Goal: Task Accomplishment & Management: Manage account settings

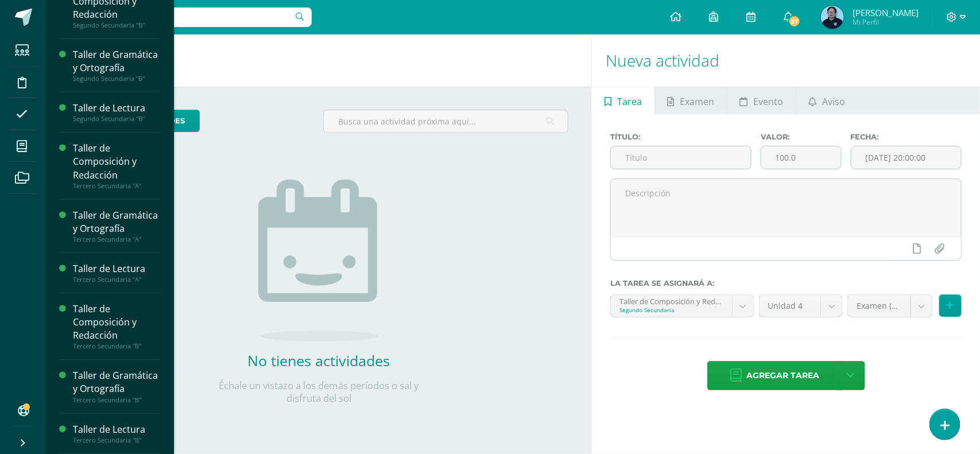
scroll to position [242, 0]
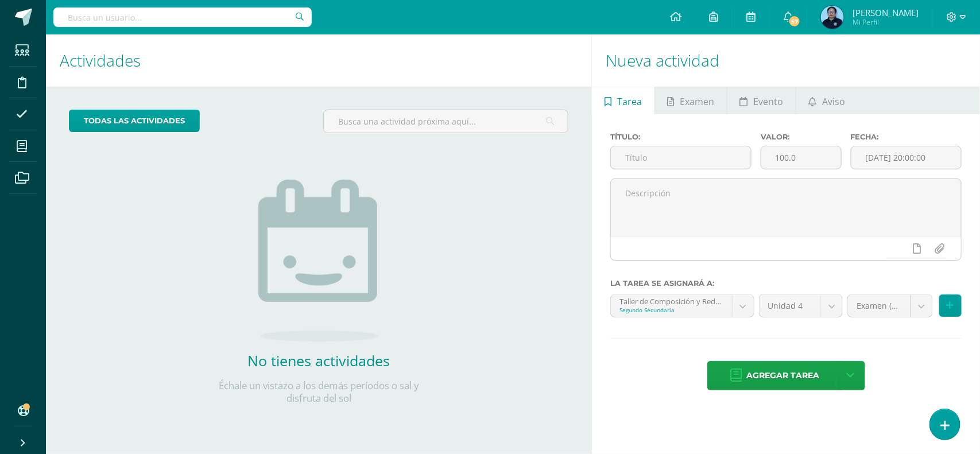
click at [839, 57] on h1 "Nueva actividad" at bounding box center [786, 60] width 361 height 52
click at [807, 52] on h1 "Nueva actividad" at bounding box center [786, 60] width 361 height 52
click at [782, 56] on h1 "Nueva actividad" at bounding box center [786, 60] width 361 height 52
click at [820, 422] on div "Nueva actividad Tarea Examen Evento Aviso Título: Valor: 100.0 Fecha: 2025-10-1…" at bounding box center [788, 244] width 393 height 420
click at [905, 45] on h1 "Nueva actividad" at bounding box center [786, 60] width 361 height 52
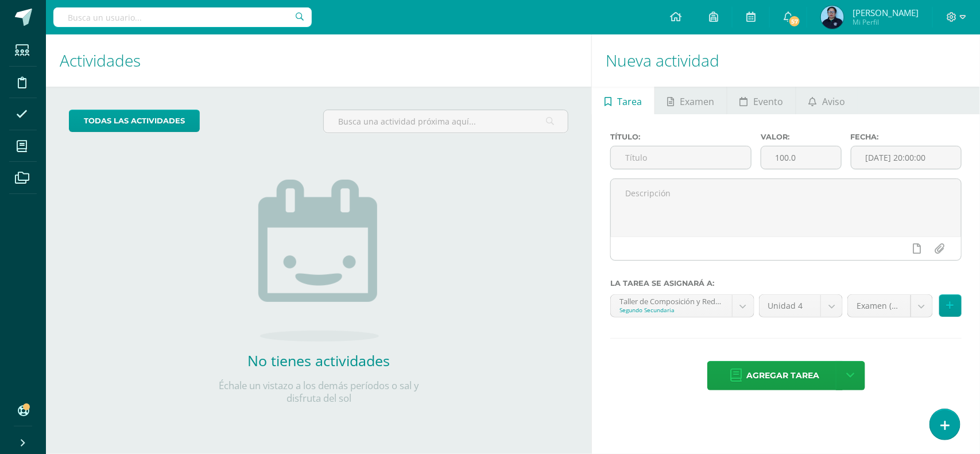
click at [792, 67] on h1 "Nueva actividad" at bounding box center [786, 60] width 361 height 52
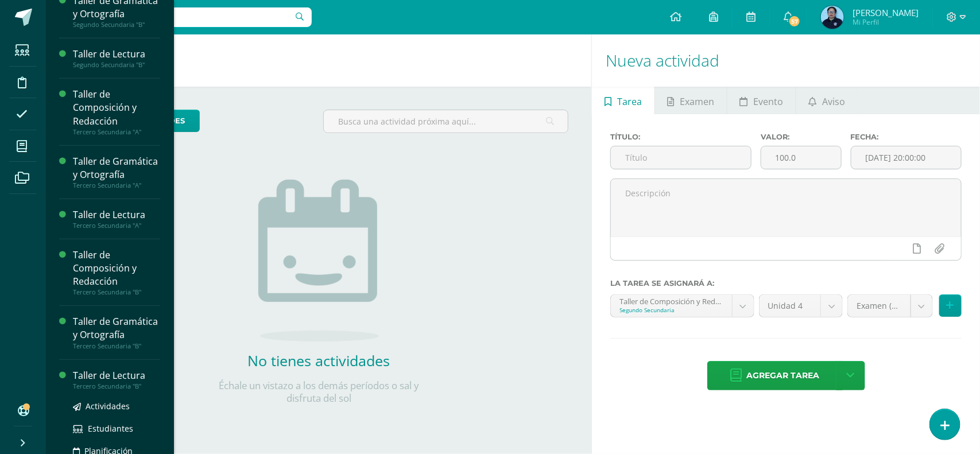
click at [130, 383] on div "Taller de Lectura" at bounding box center [116, 375] width 87 height 13
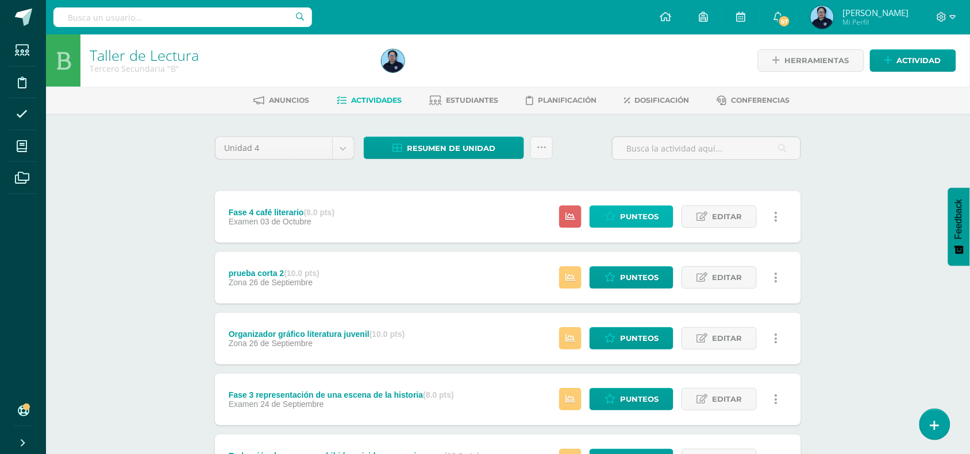
click at [632, 217] on span "Punteos" at bounding box center [639, 216] width 38 height 21
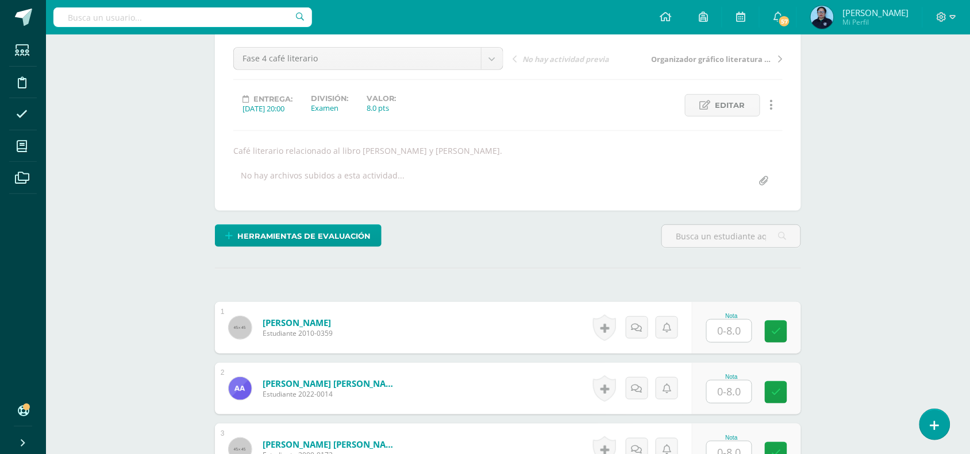
scroll to position [112, 0]
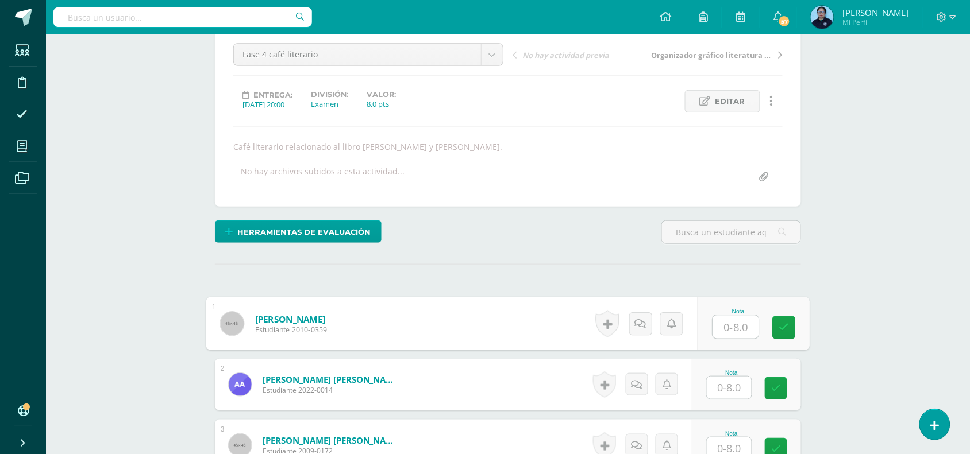
click at [734, 321] on input "text" at bounding box center [736, 327] width 46 height 23
type input "7"
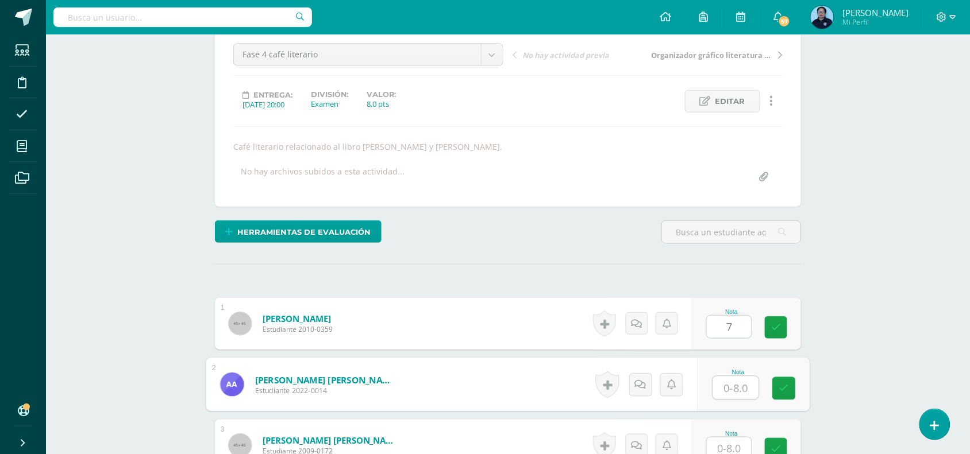
click at [733, 388] on input "text" at bounding box center [736, 388] width 46 height 23
type input "7"
click at [782, 388] on icon at bounding box center [784, 389] width 10 height 10
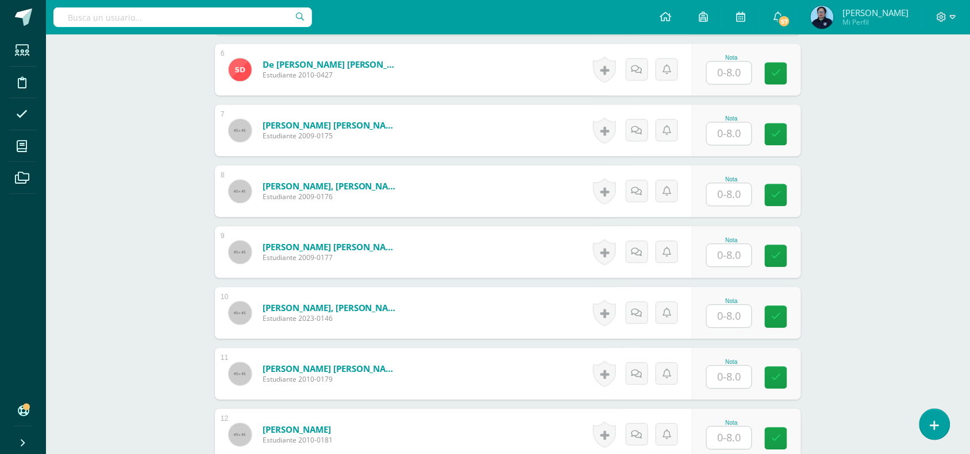
scroll to position [667, 0]
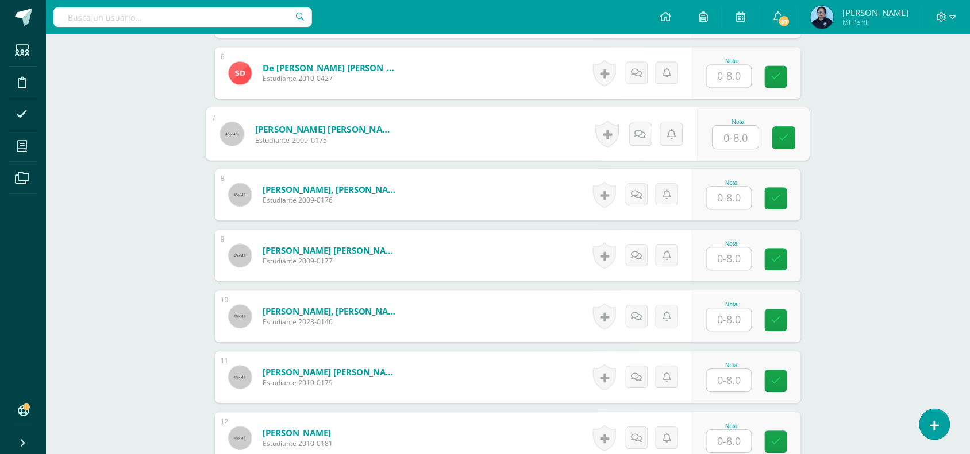
click at [734, 136] on input "text" at bounding box center [736, 137] width 46 height 23
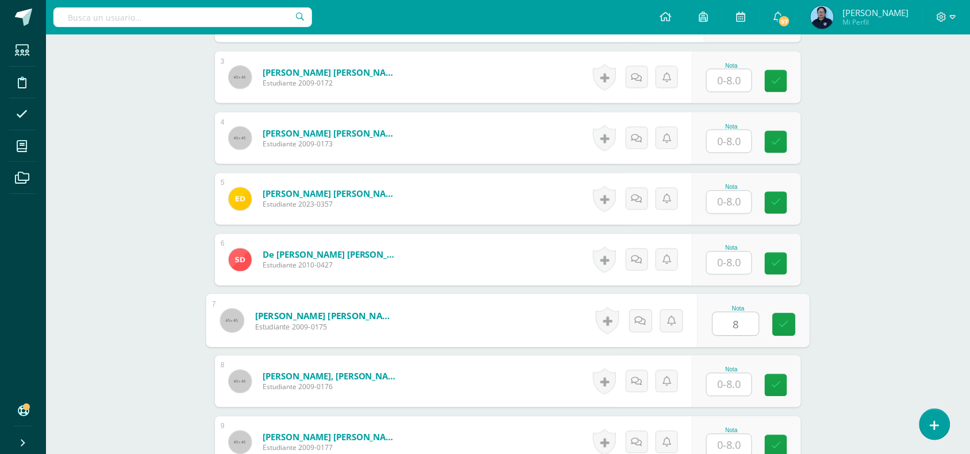
scroll to position [473, 0]
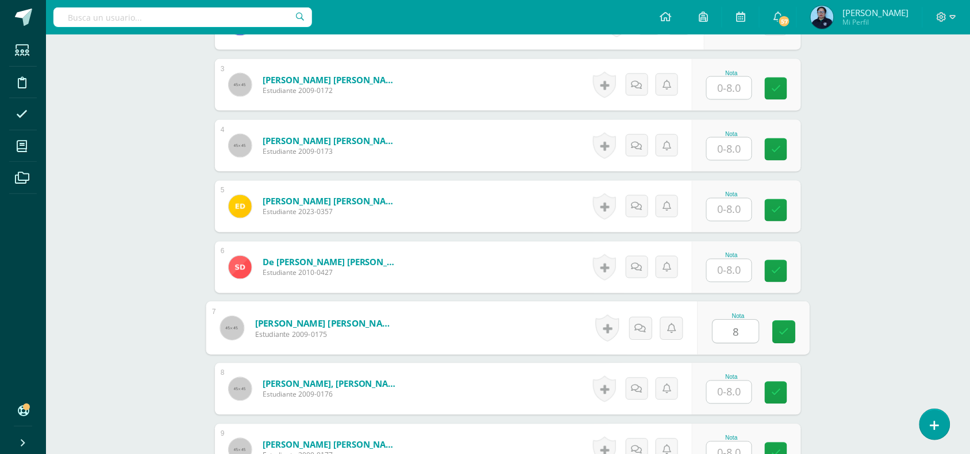
type input "8"
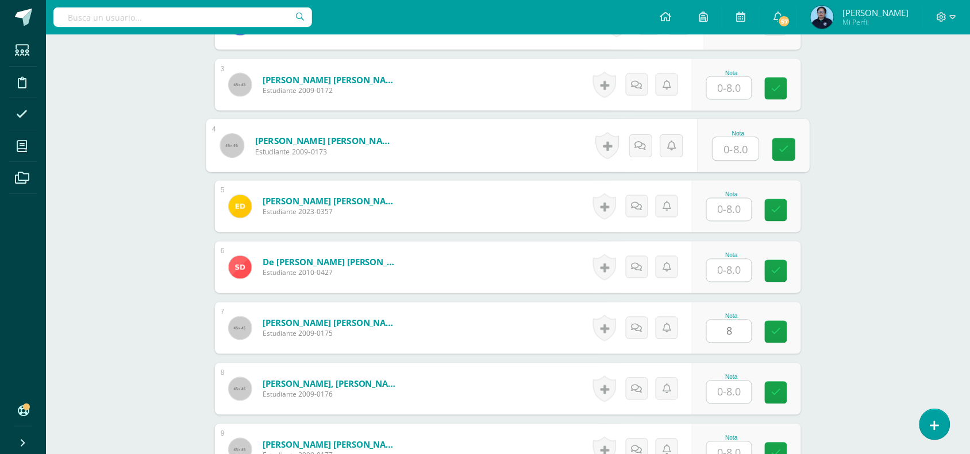
click at [730, 152] on input "text" at bounding box center [736, 149] width 46 height 23
type input "8"
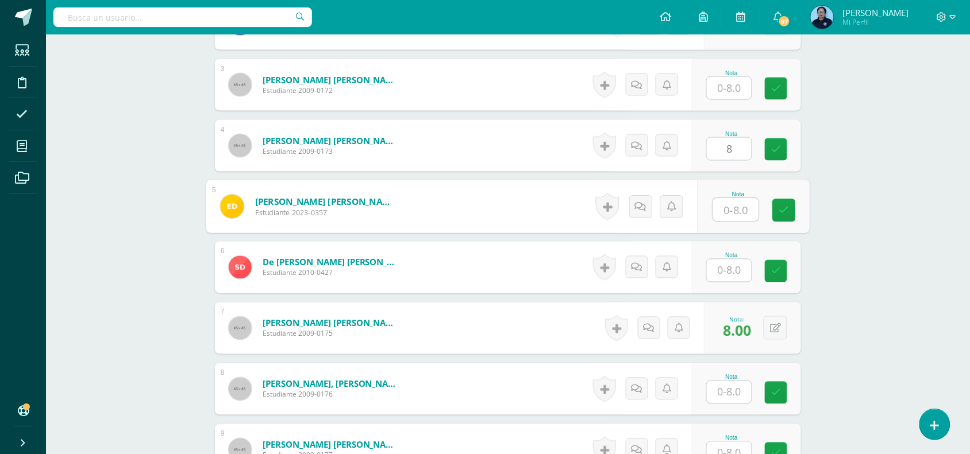
click at [733, 203] on input "text" at bounding box center [736, 210] width 46 height 23
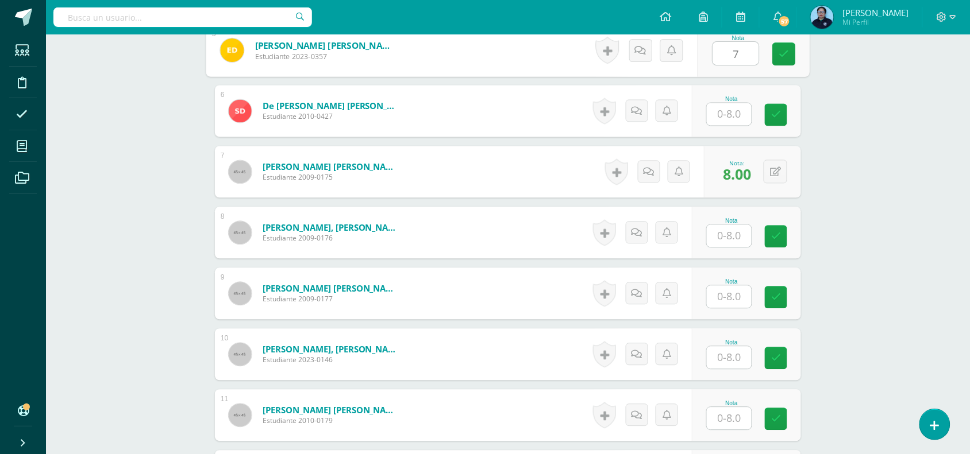
scroll to position [636, 0]
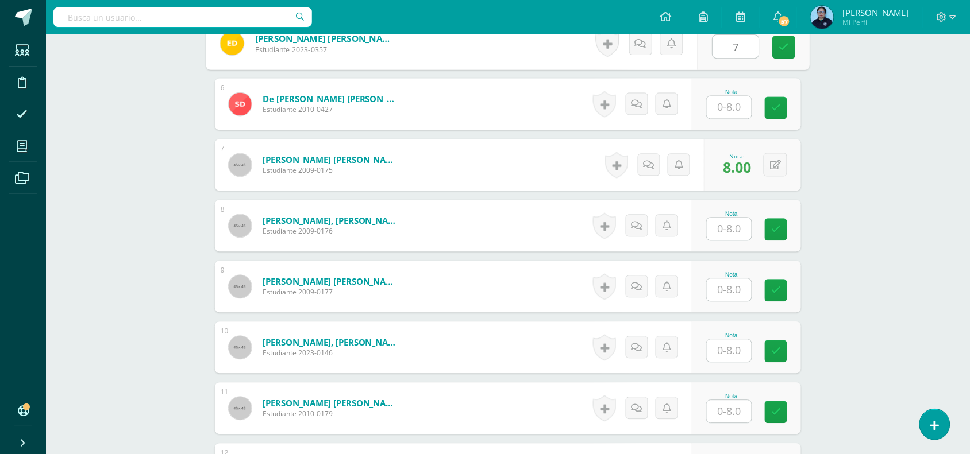
type input "7"
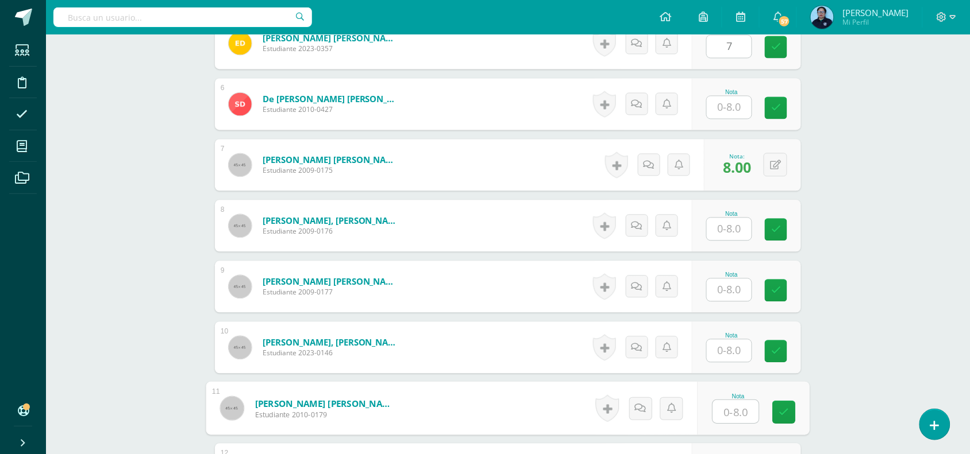
click at [742, 416] on input "text" at bounding box center [736, 412] width 46 height 23
type input "8"
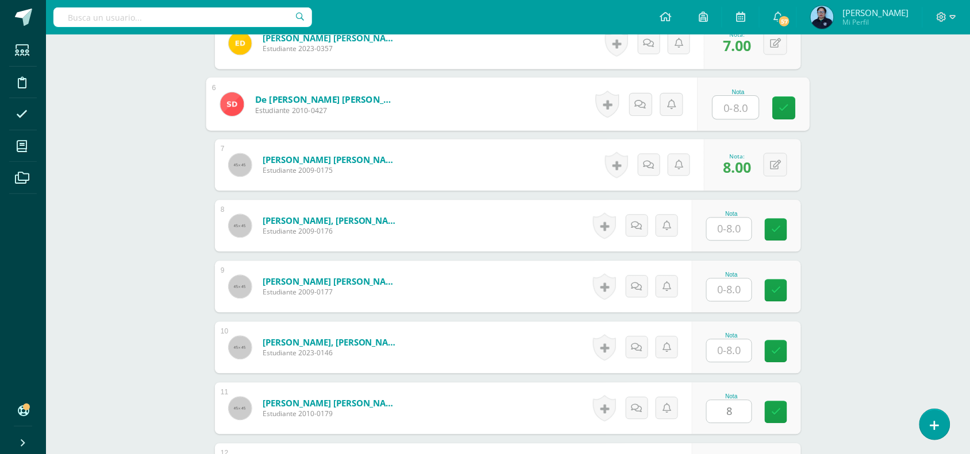
click at [734, 109] on input "text" at bounding box center [736, 107] width 46 height 23
type input "8"
click at [788, 108] on icon at bounding box center [784, 108] width 10 height 10
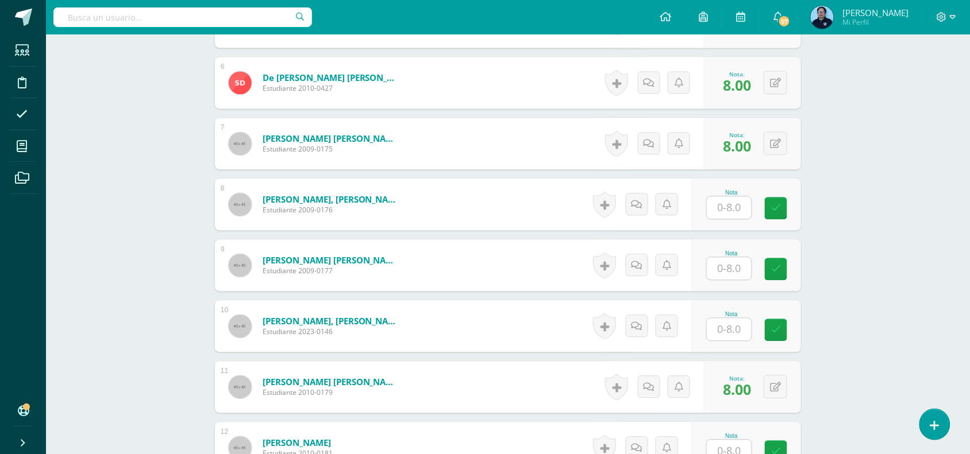
scroll to position [661, 0]
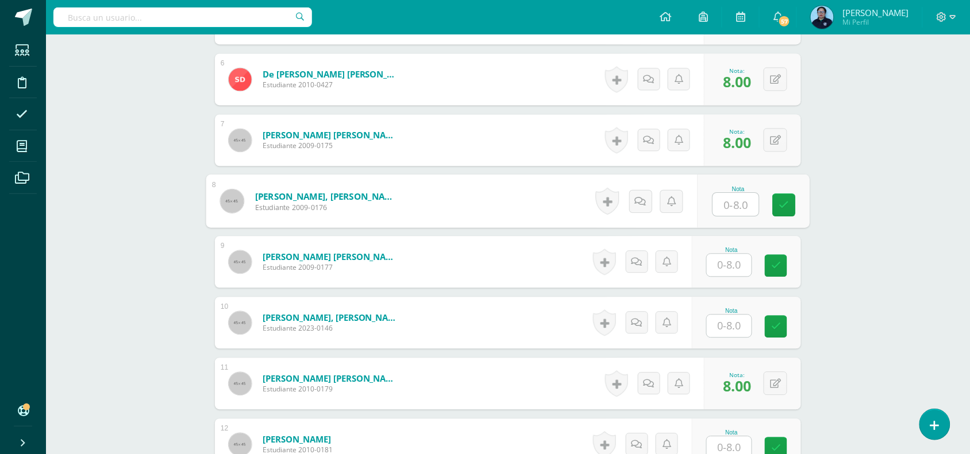
click at [734, 204] on input "text" at bounding box center [736, 204] width 46 height 23
type input "7"
click at [787, 202] on icon at bounding box center [784, 205] width 10 height 10
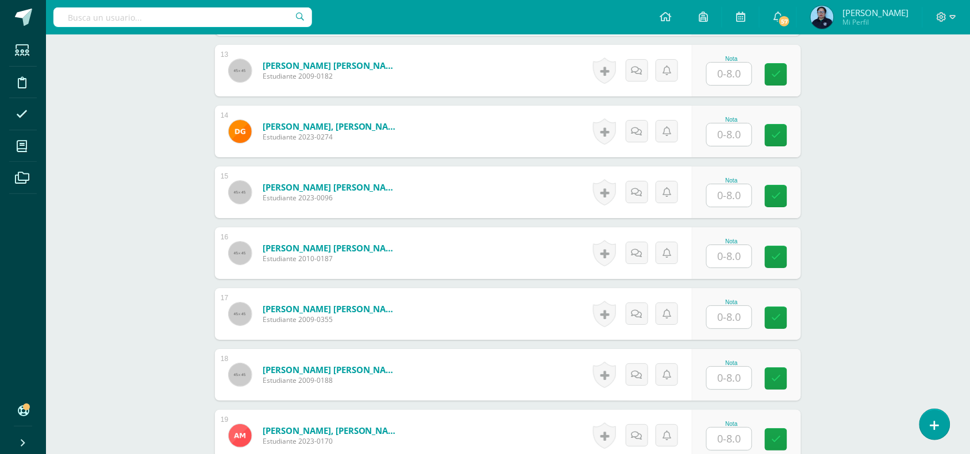
scroll to position [1107, 0]
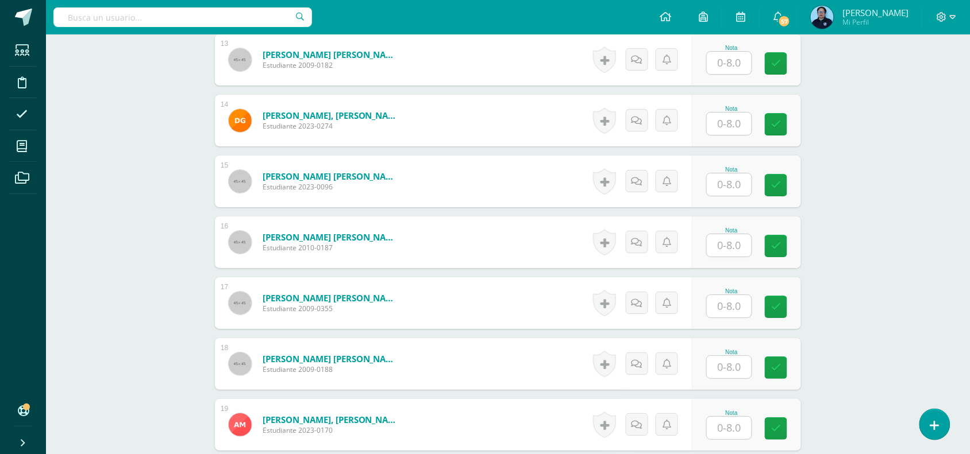
click at [741, 366] on input "text" at bounding box center [729, 367] width 45 height 22
type input "8"
click at [785, 368] on icon at bounding box center [784, 368] width 10 height 10
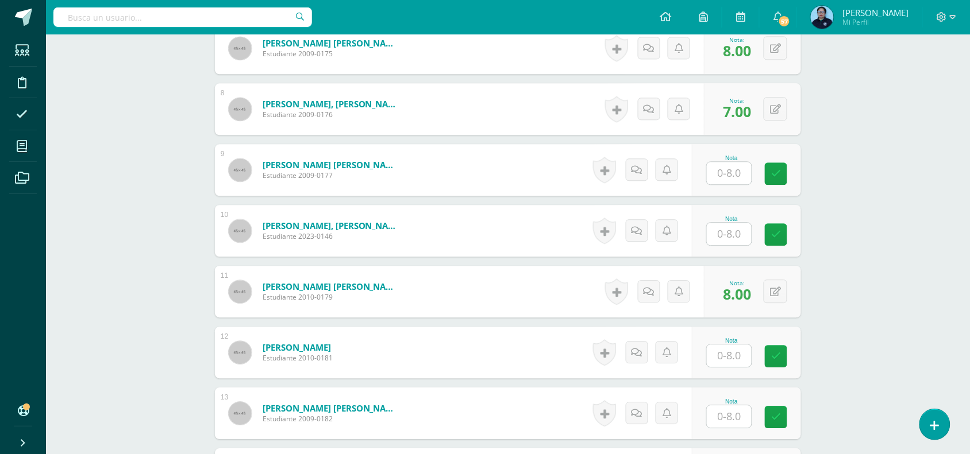
scroll to position [728, 0]
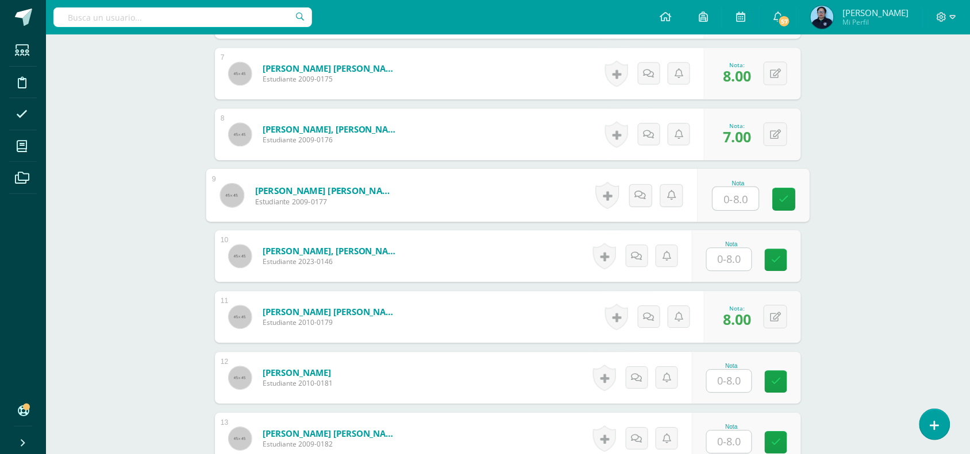
click at [727, 197] on input "text" at bounding box center [736, 198] width 46 height 23
type input "8"
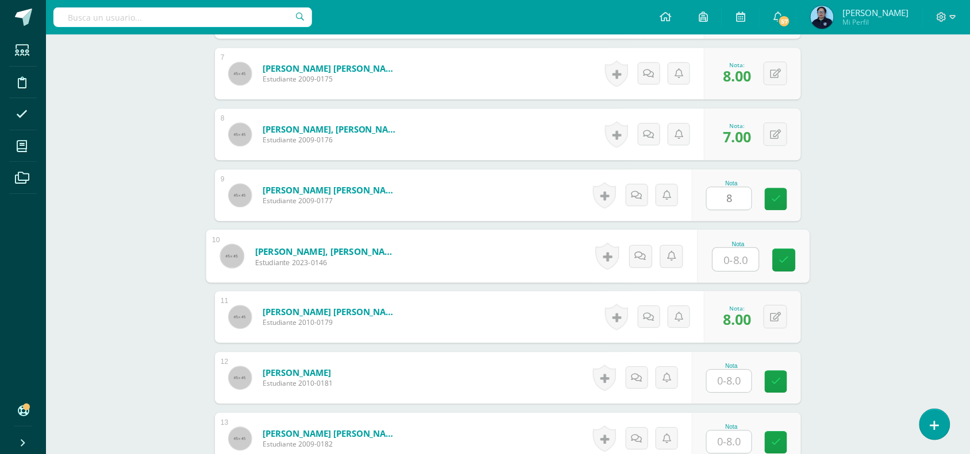
click at [746, 256] on input "text" at bounding box center [736, 259] width 46 height 23
type input "7"
click at [786, 257] on icon at bounding box center [784, 260] width 10 height 10
click at [786, 257] on button at bounding box center [783, 256] width 24 height 24
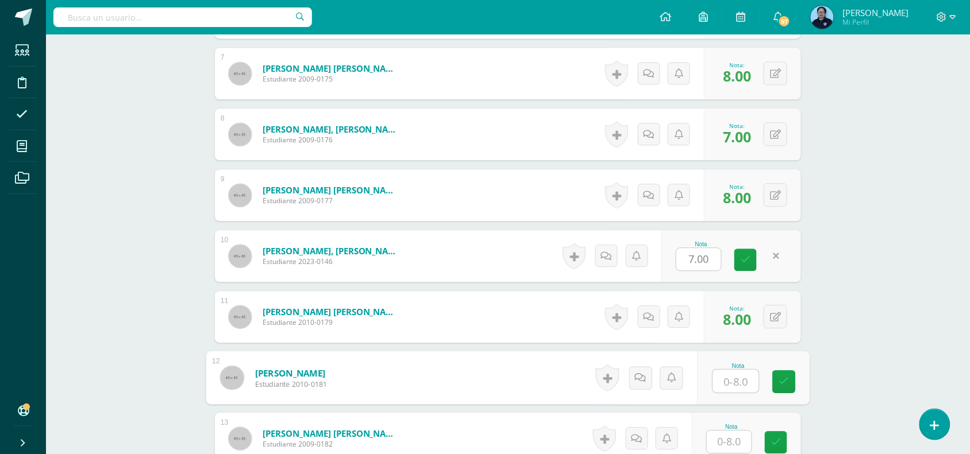
click at [731, 378] on input "text" at bounding box center [736, 381] width 46 height 23
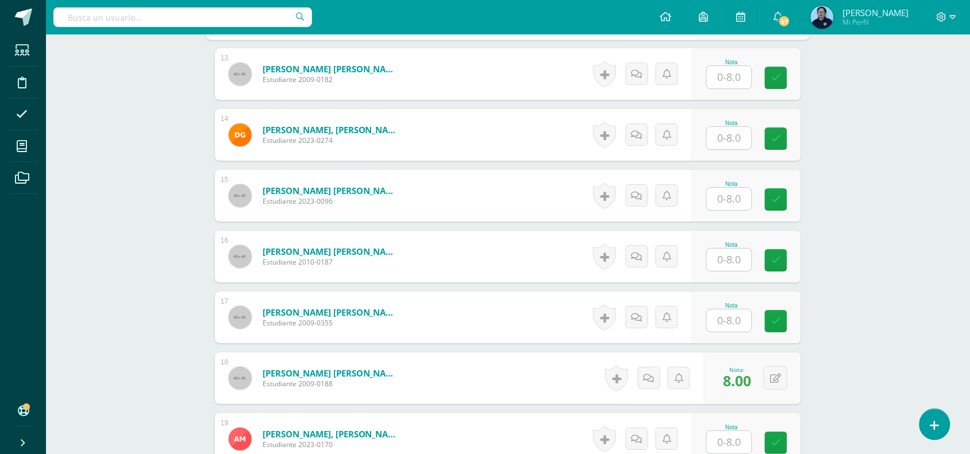
scroll to position [1096, 0]
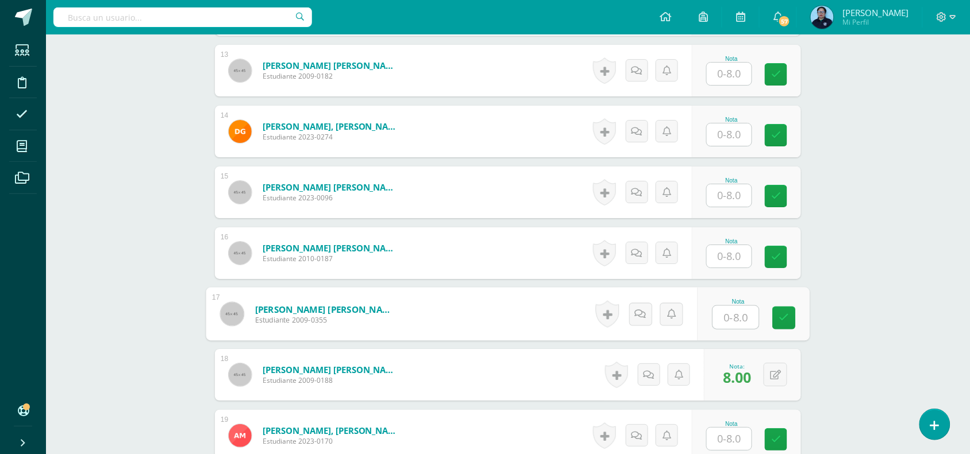
click at [727, 313] on input "text" at bounding box center [736, 317] width 46 height 23
type input "8"
click at [782, 316] on icon at bounding box center [784, 318] width 10 height 10
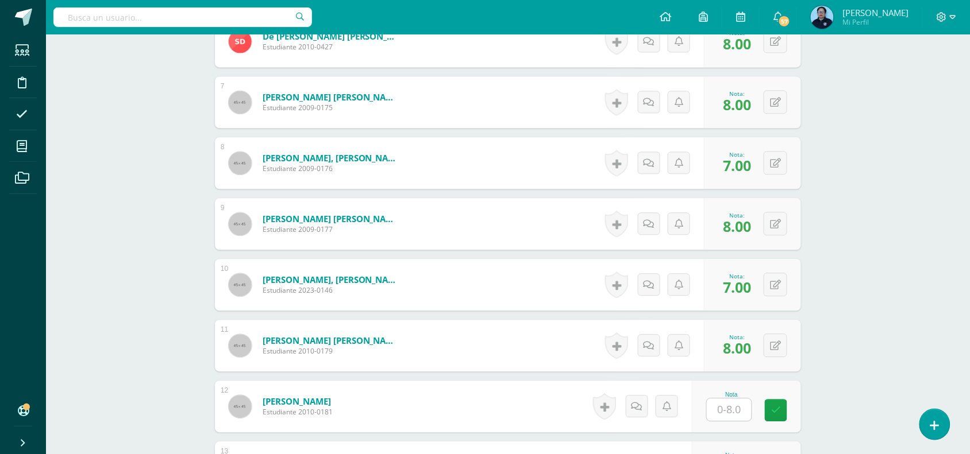
scroll to position [567, 0]
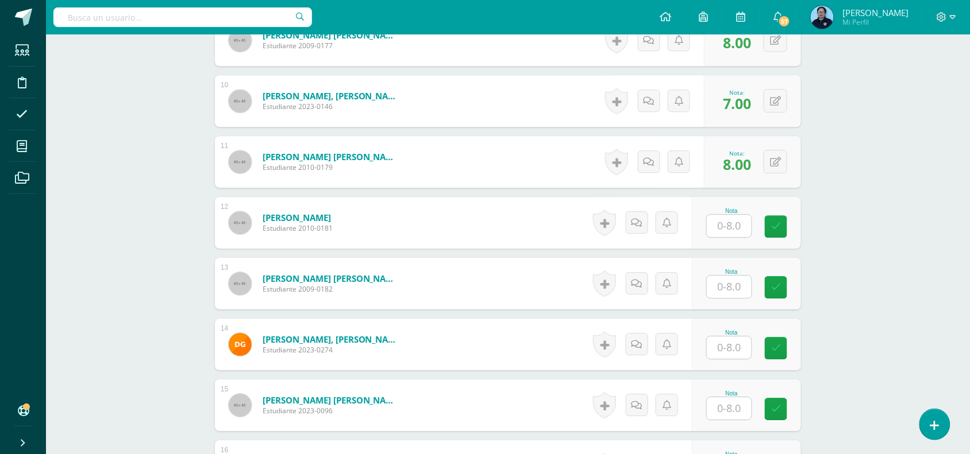
scroll to position [912, 0]
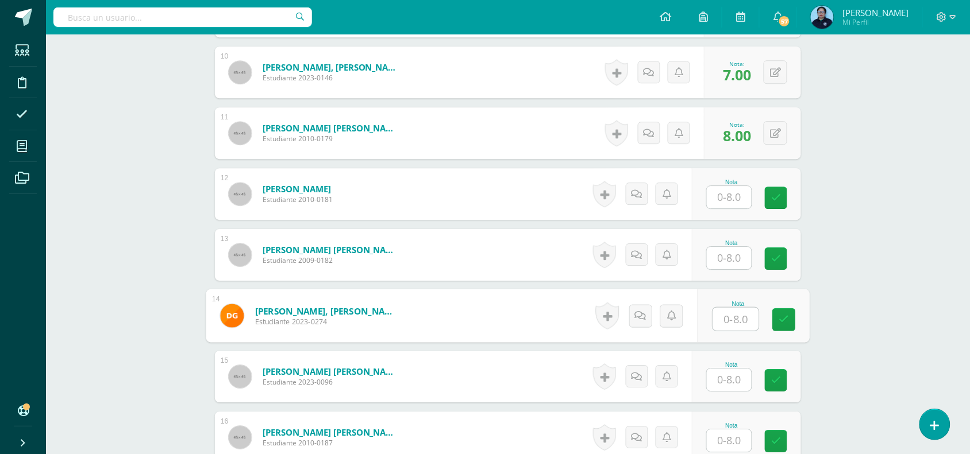
click at [735, 316] on input "text" at bounding box center [736, 319] width 46 height 23
type input "7"
click at [785, 312] on link at bounding box center [784, 319] width 23 height 23
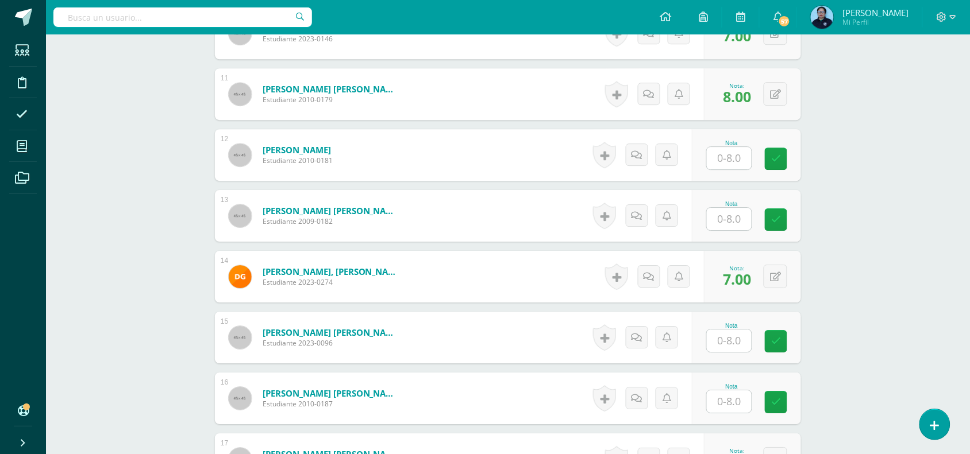
scroll to position [961, 0]
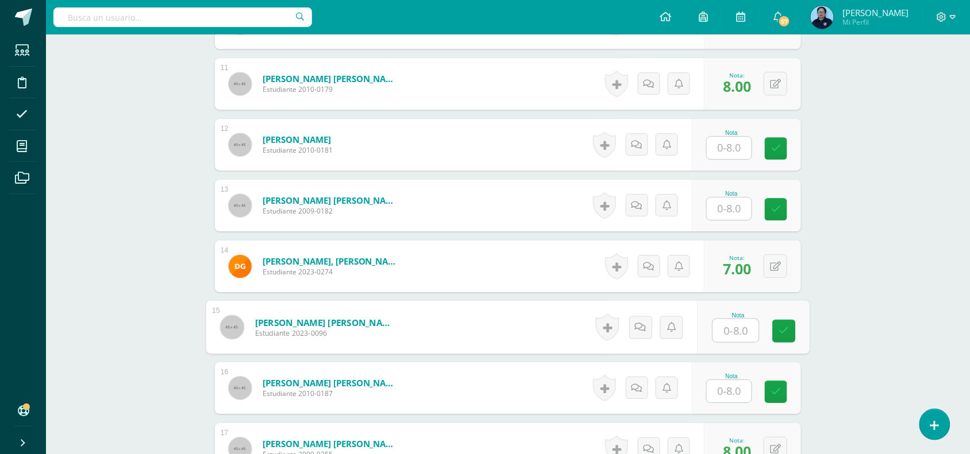
click at [727, 329] on input "text" at bounding box center [736, 330] width 46 height 23
type input "6"
click at [796, 331] on link at bounding box center [784, 331] width 23 height 23
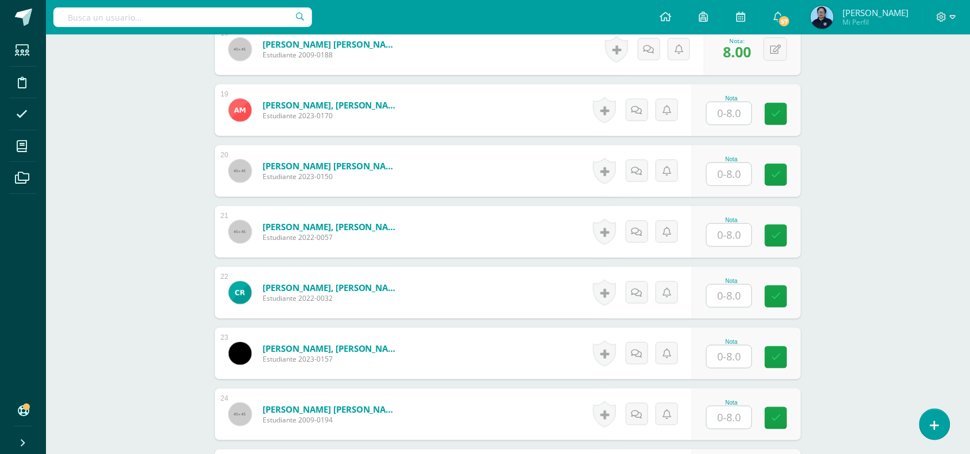
scroll to position [1425, 0]
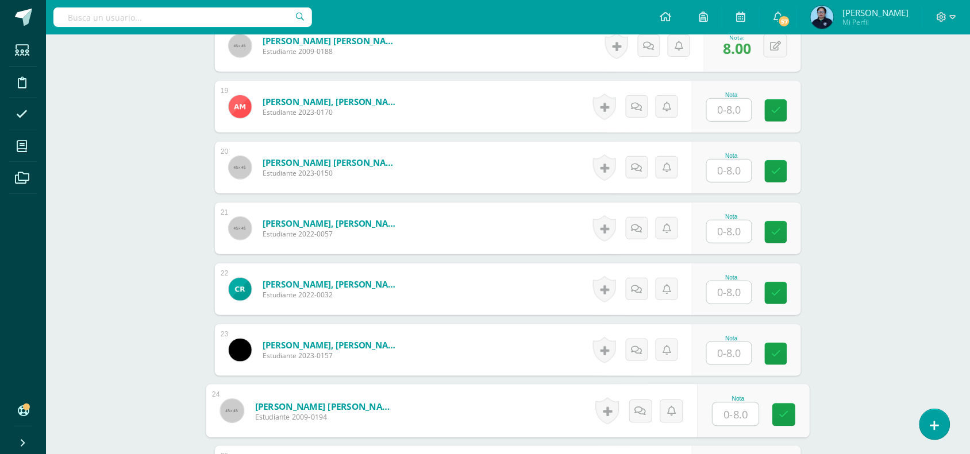
click at [734, 422] on input "text" at bounding box center [736, 414] width 46 height 23
type input "8"
click at [788, 418] on icon at bounding box center [784, 415] width 10 height 10
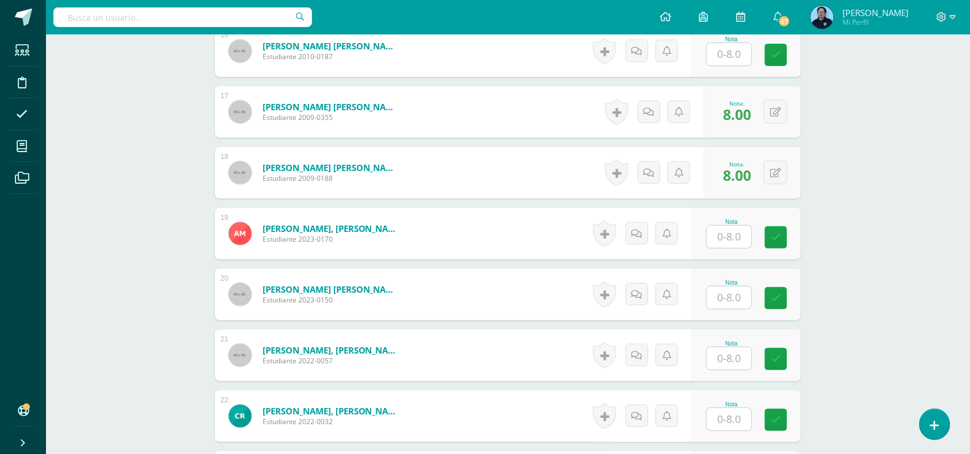
scroll to position [1294, 0]
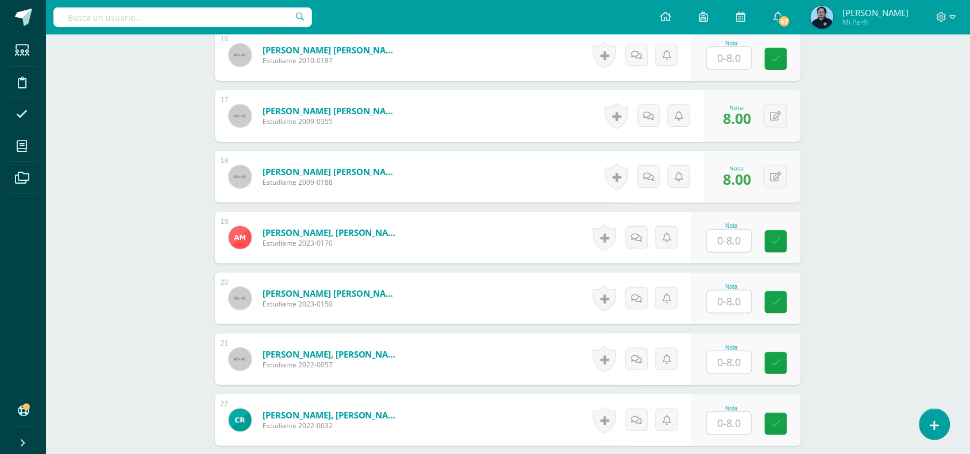
click at [730, 236] on input "text" at bounding box center [729, 241] width 45 height 22
type input "8"
type input "7"
click at [793, 234] on link at bounding box center [784, 241] width 23 height 23
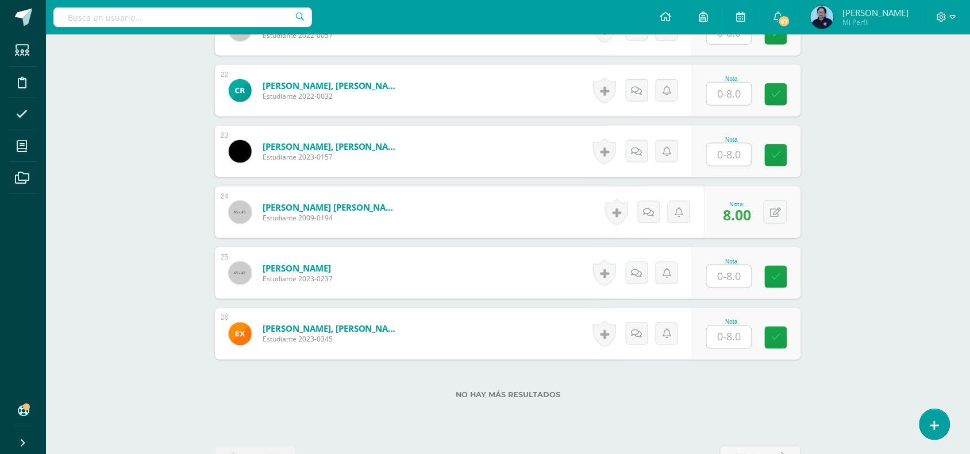
scroll to position [1627, 0]
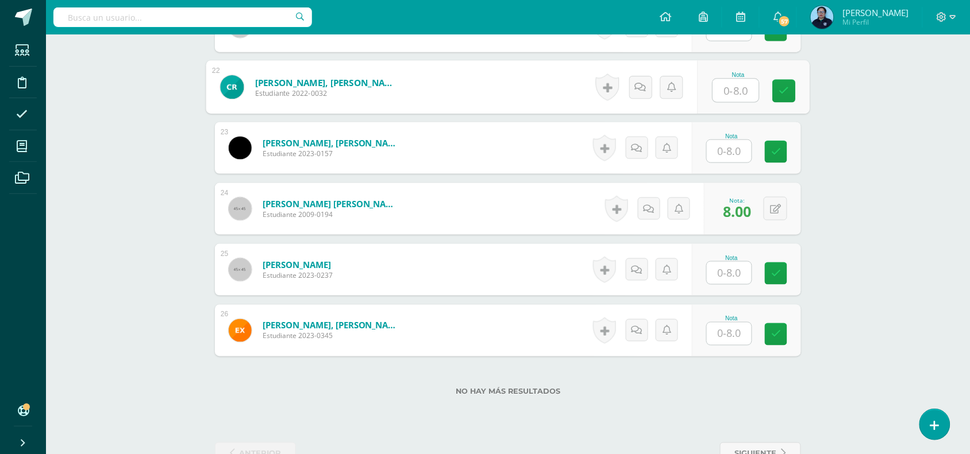
click at [729, 85] on input "text" at bounding box center [736, 90] width 46 height 23
type input "8"
click at [778, 91] on link at bounding box center [784, 91] width 23 height 23
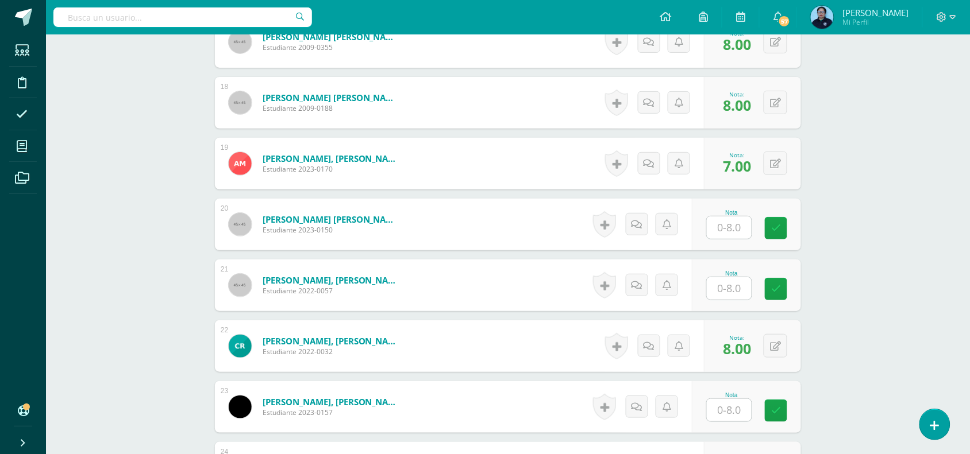
scroll to position [1372, 0]
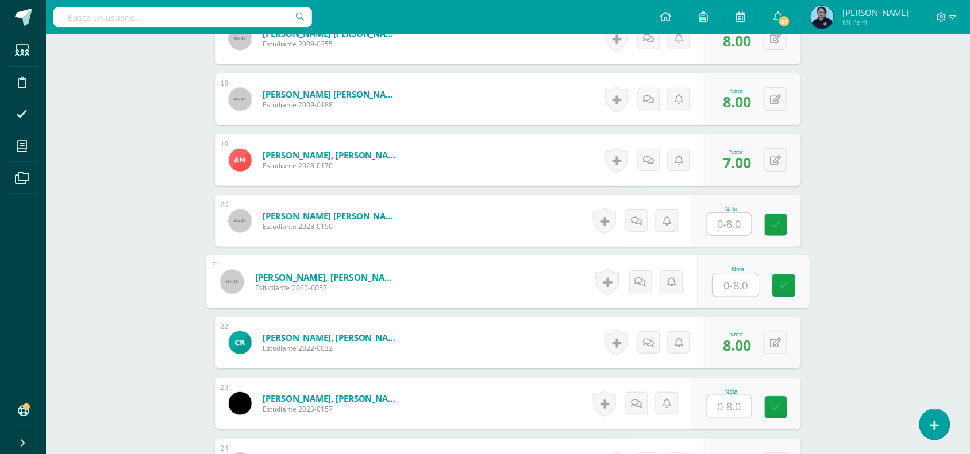
click at [724, 286] on input "text" at bounding box center [736, 285] width 46 height 23
type input "7"
click at [782, 283] on icon at bounding box center [784, 286] width 10 height 10
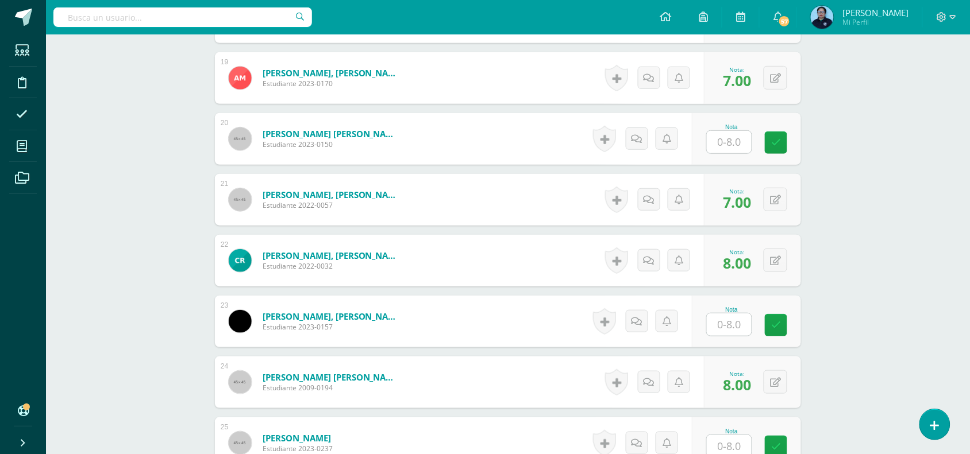
scroll to position [1465, 0]
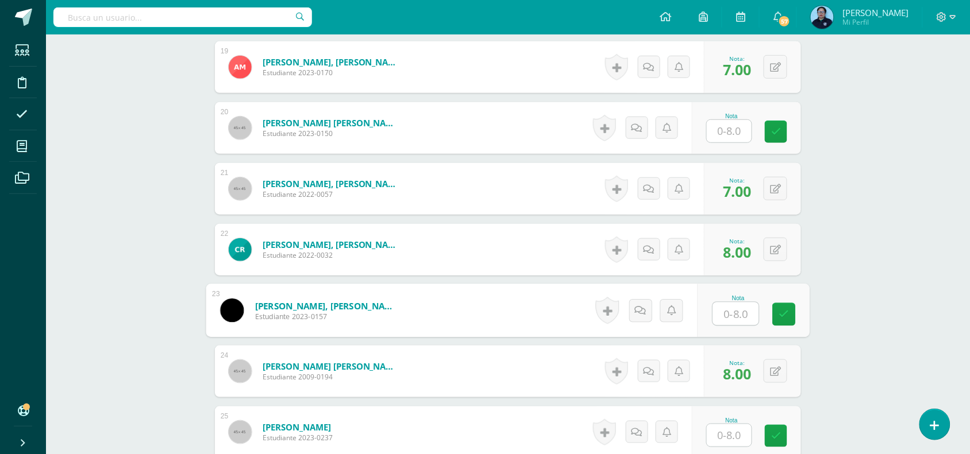
click at [724, 314] on input "text" at bounding box center [736, 314] width 46 height 23
type input "8"
click at [785, 314] on icon at bounding box center [784, 315] width 10 height 10
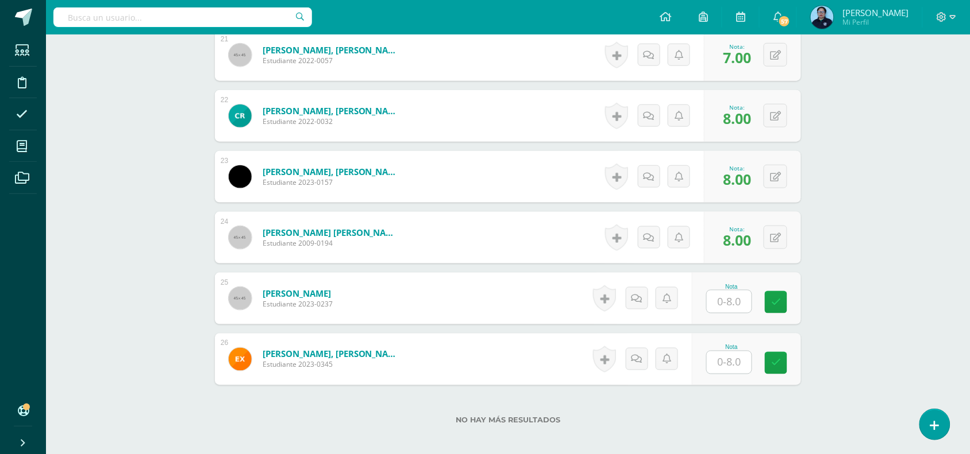
scroll to position [1617, 0]
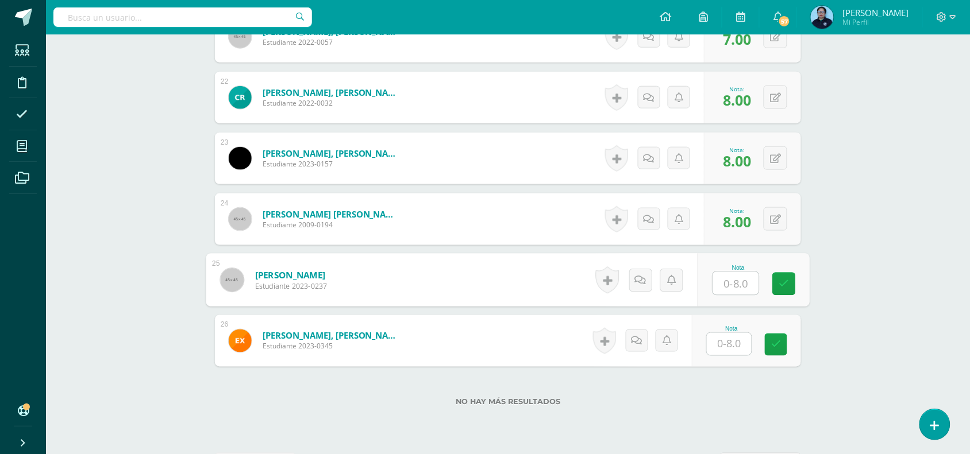
click at [734, 279] on input "text" at bounding box center [736, 283] width 46 height 23
type input "8"
click at [785, 283] on icon at bounding box center [784, 284] width 10 height 10
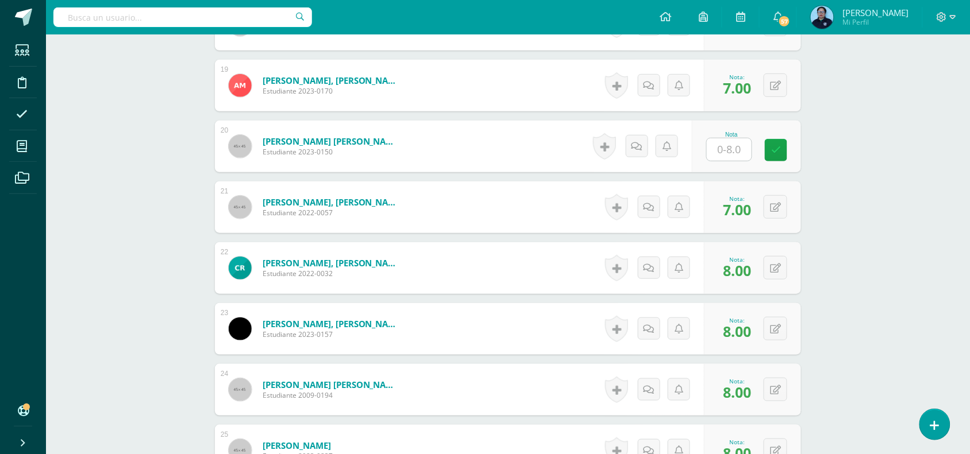
scroll to position [1432, 0]
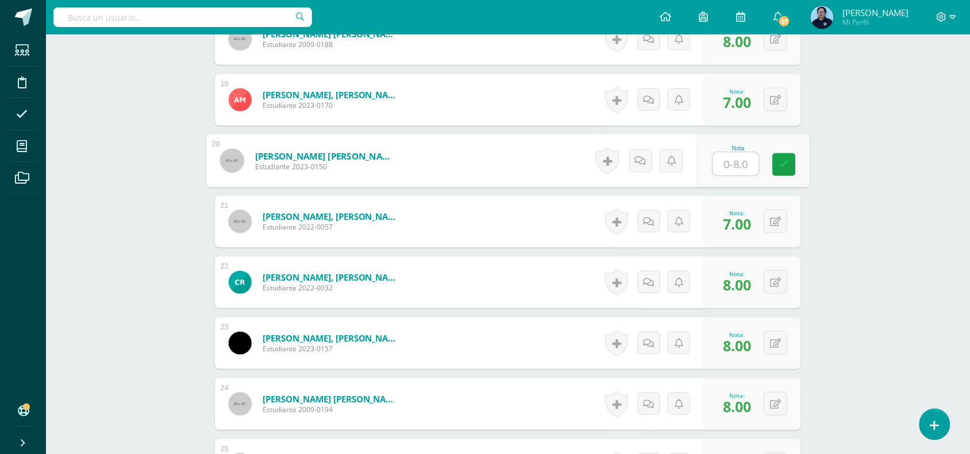
click at [731, 164] on input "text" at bounding box center [736, 164] width 46 height 23
type input "6"
click at [787, 164] on icon at bounding box center [784, 165] width 10 height 10
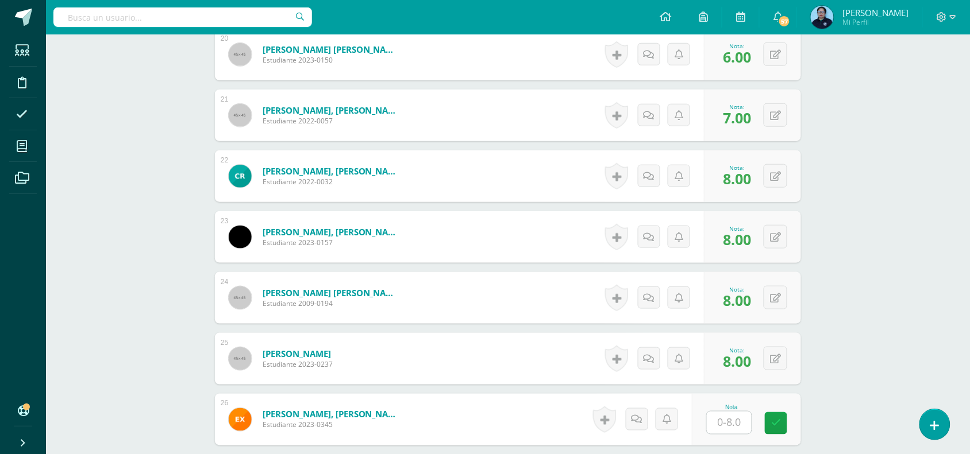
scroll to position [1564, 0]
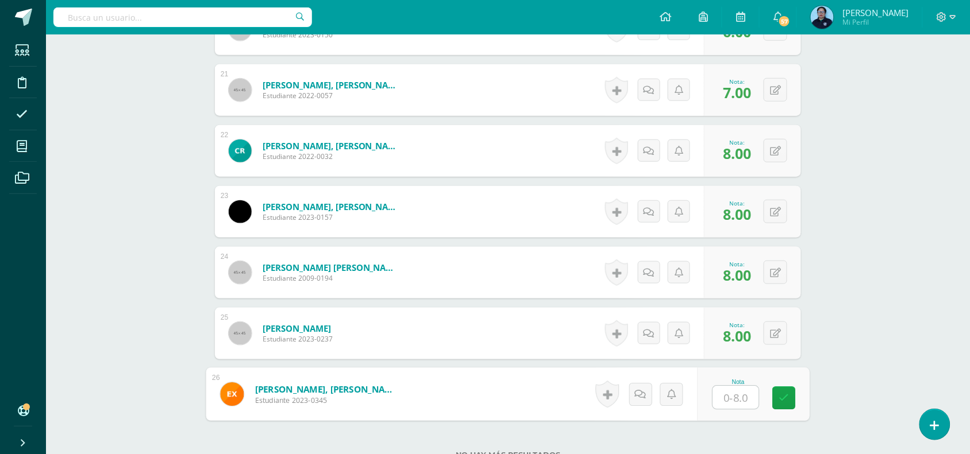
click at [727, 397] on input "text" at bounding box center [736, 398] width 46 height 23
type input "8"
click at [777, 400] on link at bounding box center [784, 398] width 23 height 23
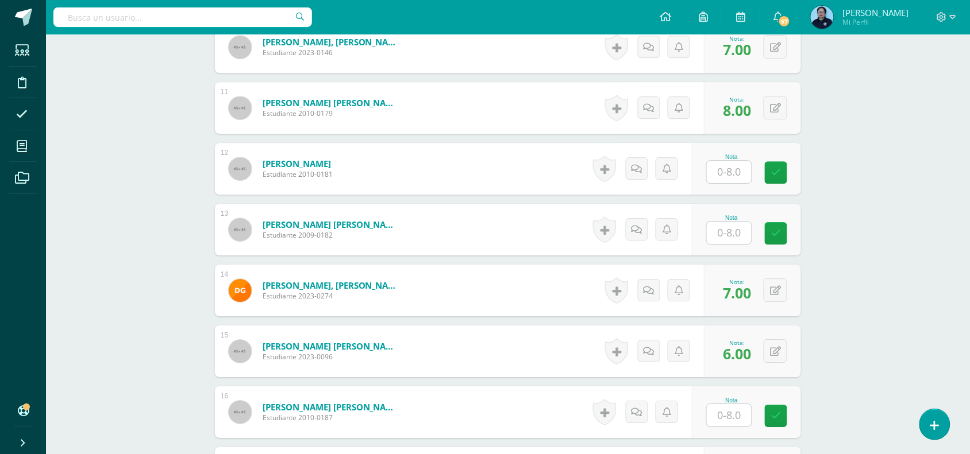
scroll to position [929, 0]
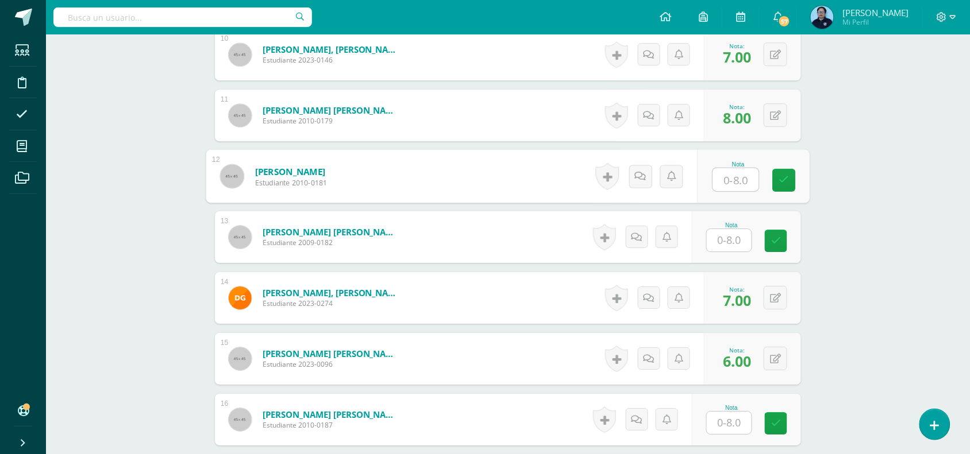
click at [730, 179] on input "text" at bounding box center [736, 179] width 46 height 23
type input "6"
click at [732, 418] on input "text" at bounding box center [729, 423] width 45 height 22
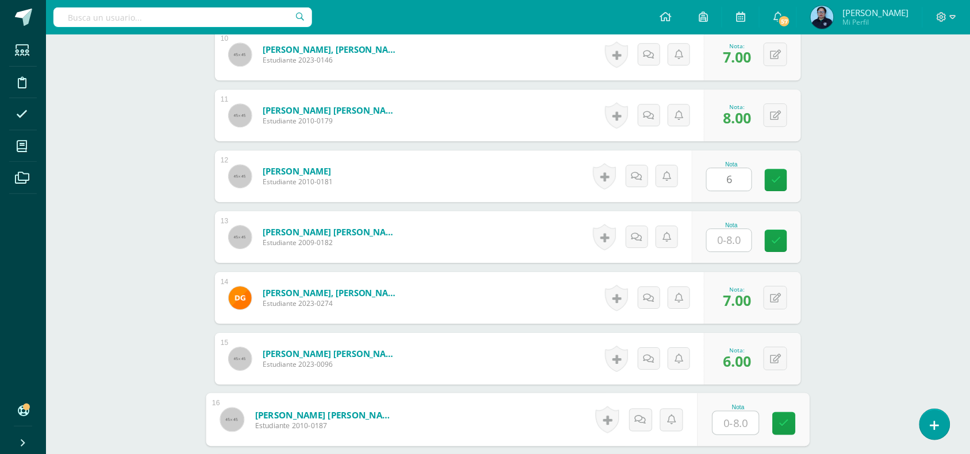
type input "8"
click at [784, 425] on icon at bounding box center [784, 424] width 10 height 10
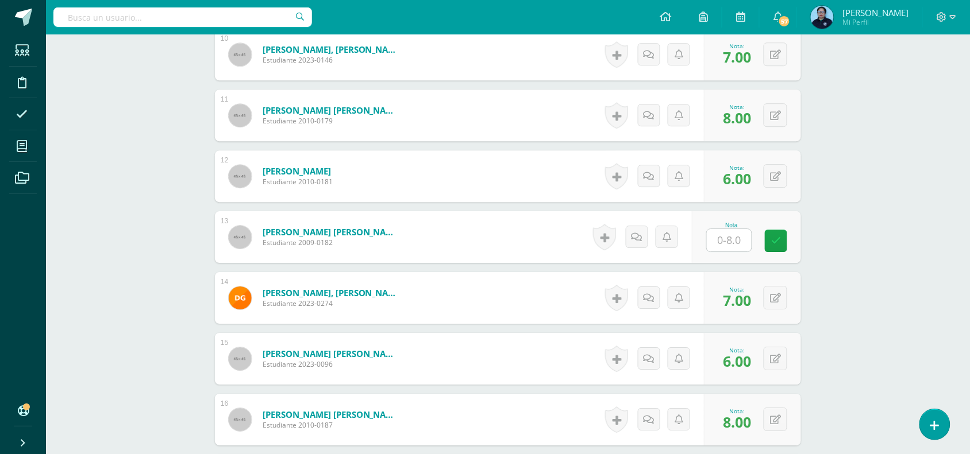
click at [918, 316] on div "Taller de Lectura Tercero Secundaria "B" Herramientas Detalle de asistencias Ac…" at bounding box center [508, 145] width 924 height 2081
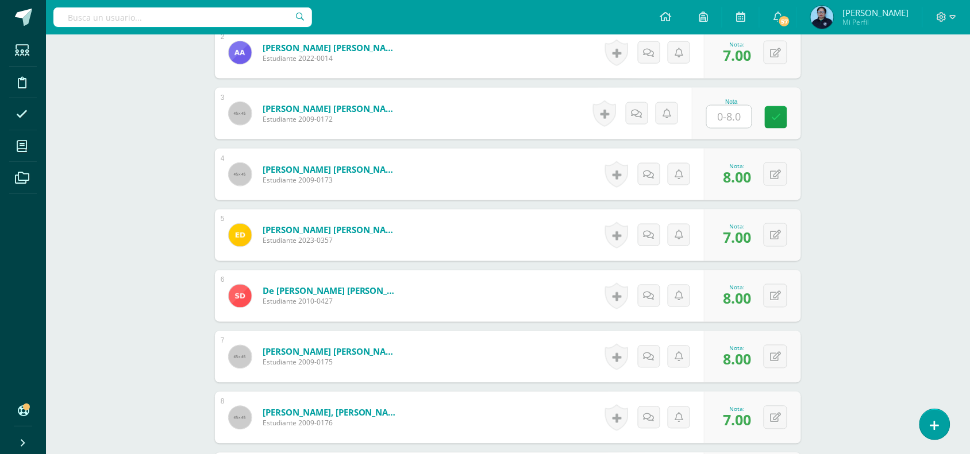
scroll to position [434, 0]
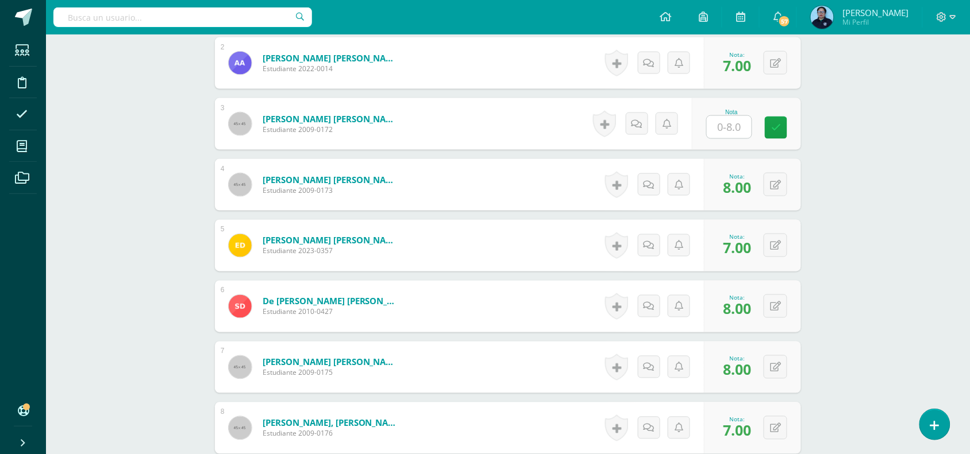
click at [739, 119] on input "text" at bounding box center [729, 127] width 45 height 22
type input "6"
click at [788, 124] on icon at bounding box center [784, 128] width 10 height 10
